Goal: Entertainment & Leisure: Consume media (video, audio)

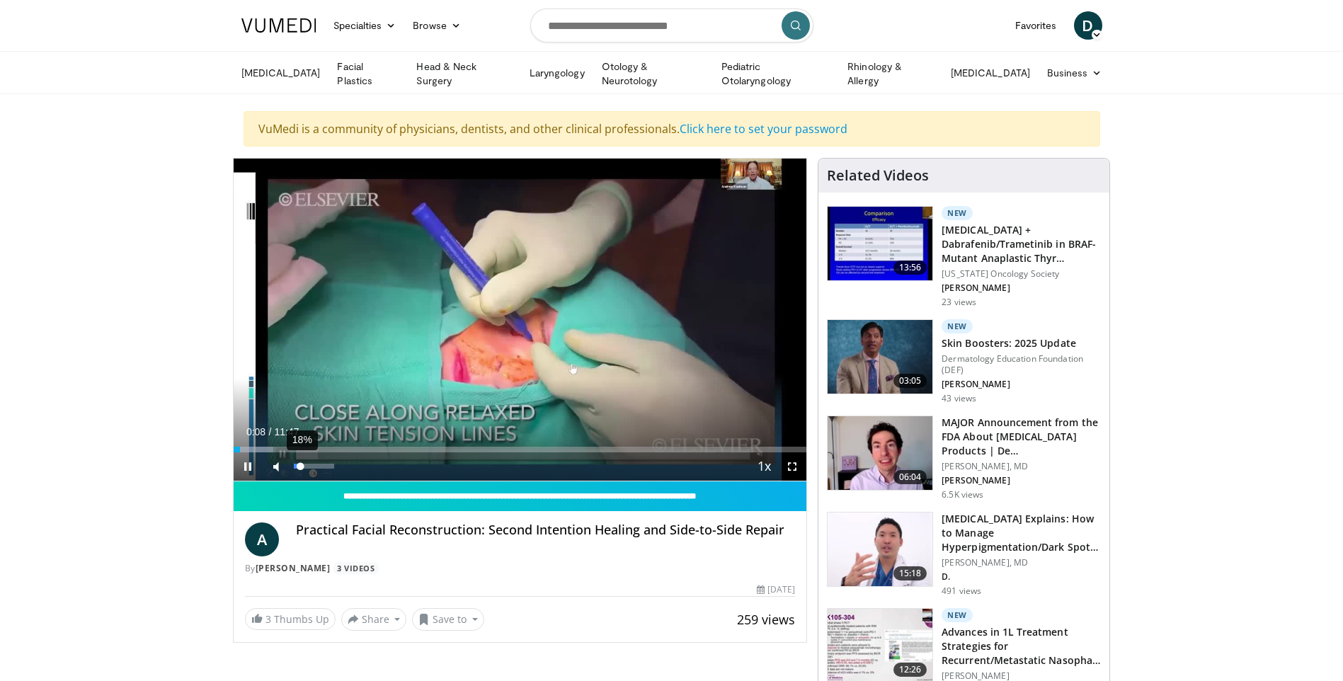
click at [301, 466] on div "18%" at bounding box center [314, 466] width 40 height 5
click at [309, 464] on div "35%" at bounding box center [314, 466] width 40 height 5
click at [323, 447] on div "Progress Bar" at bounding box center [323, 450] width 1 height 6
click at [359, 447] on div "Progress Bar" at bounding box center [358, 450] width 1 height 6
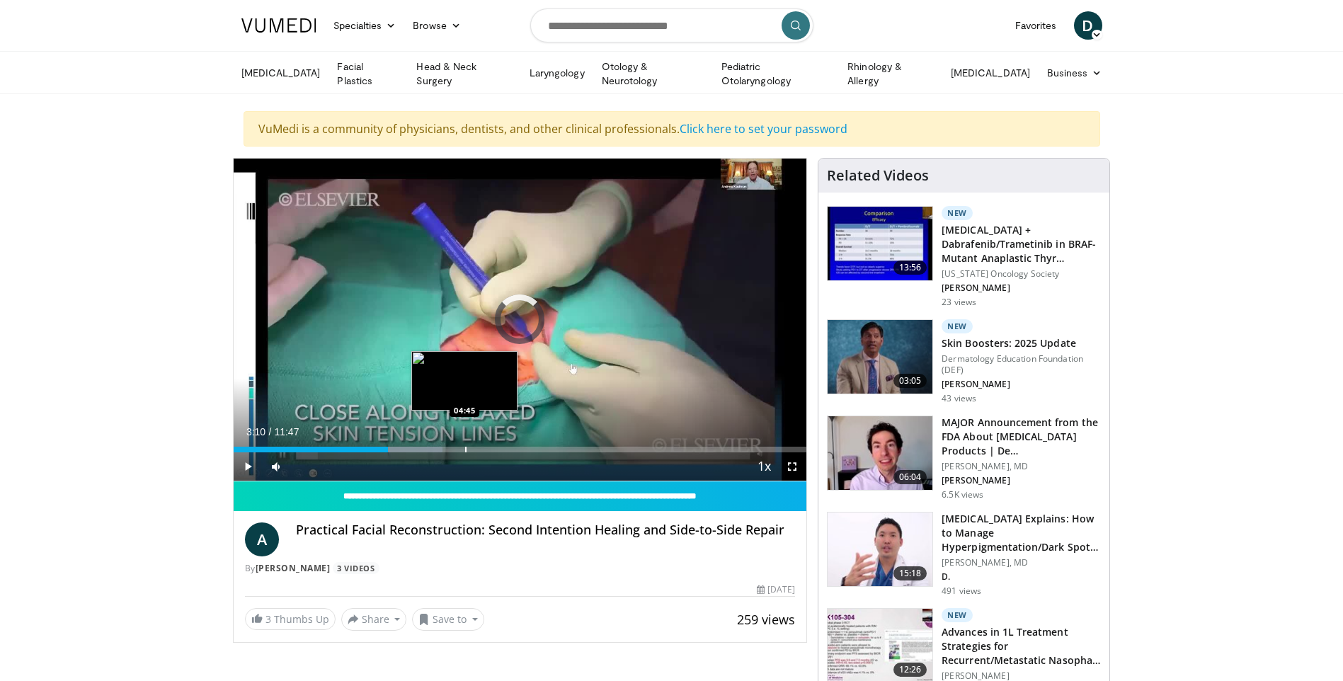
click at [465, 447] on div "Progress Bar" at bounding box center [465, 450] width 1 height 6
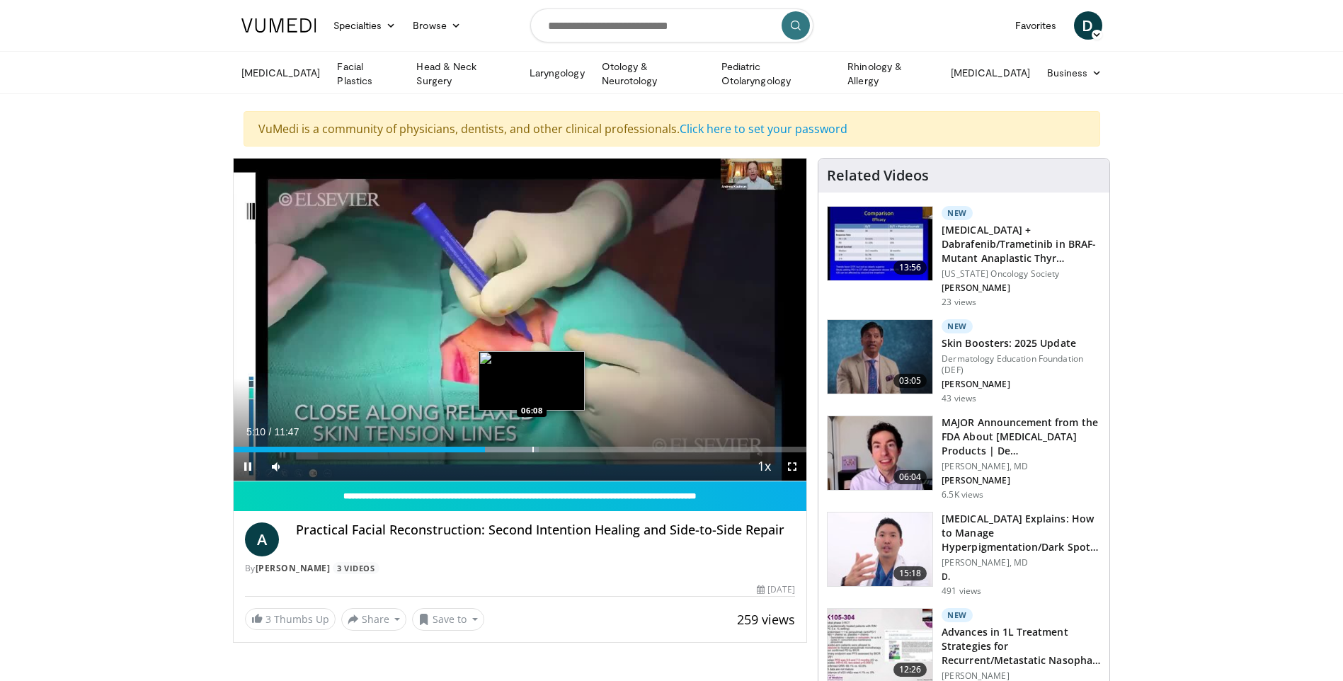
click at [532, 449] on div "Progress Bar" at bounding box center [532, 450] width 1 height 6
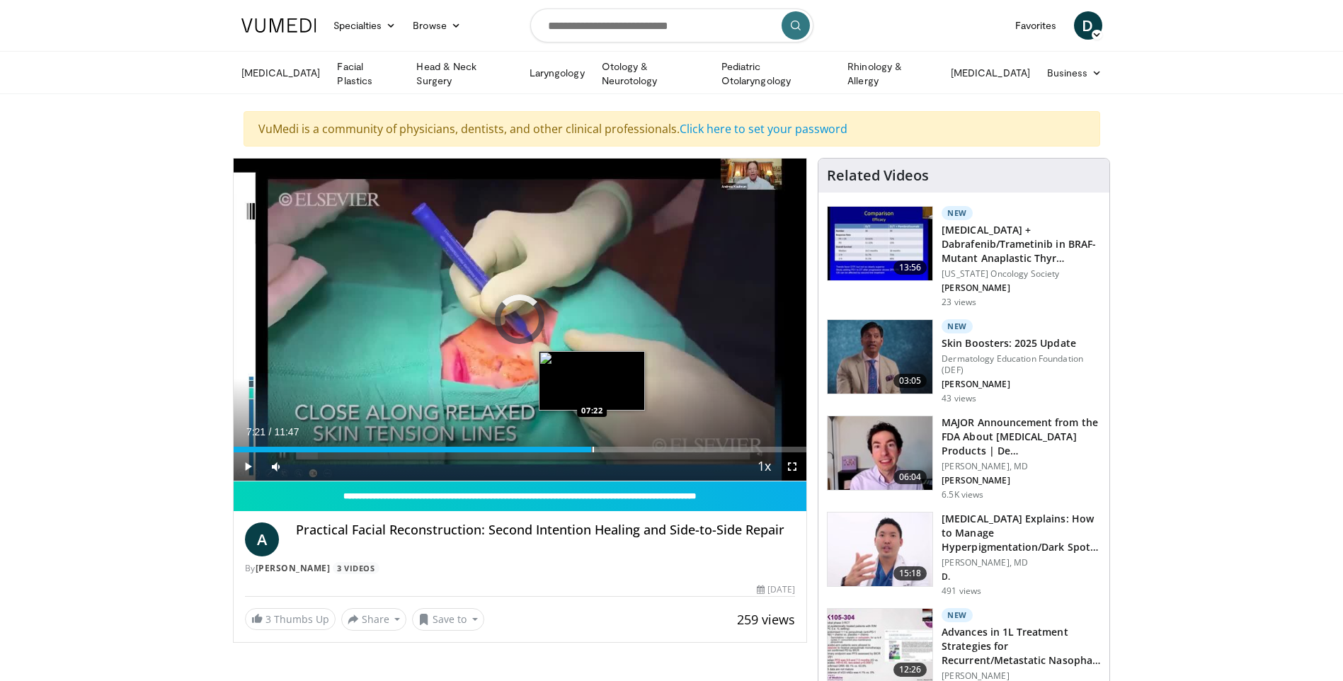
click at [592, 447] on div "Progress Bar" at bounding box center [592, 450] width 1 height 6
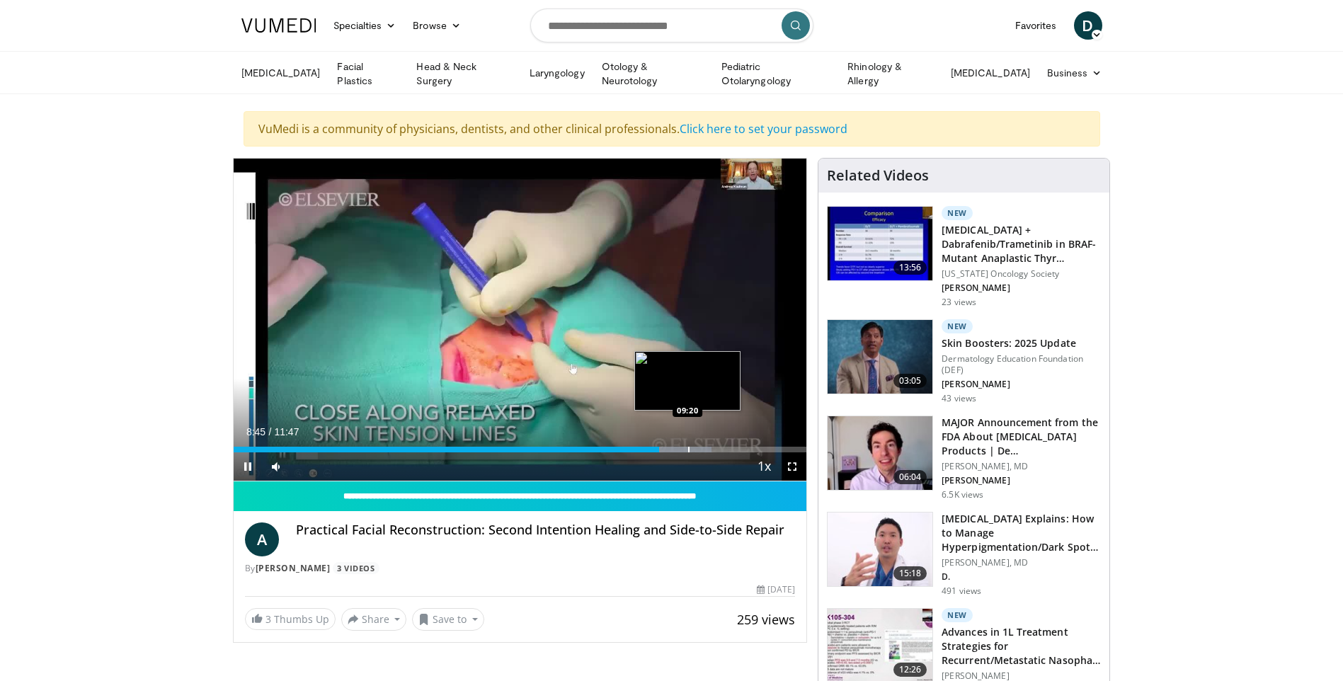
click at [687, 442] on div "Loaded : 83.41% 08:45 09:20" at bounding box center [520, 445] width 573 height 13
click at [731, 447] on div "Progress Bar" at bounding box center [731, 450] width 1 height 6
